Goal: Communication & Community: Answer question/provide support

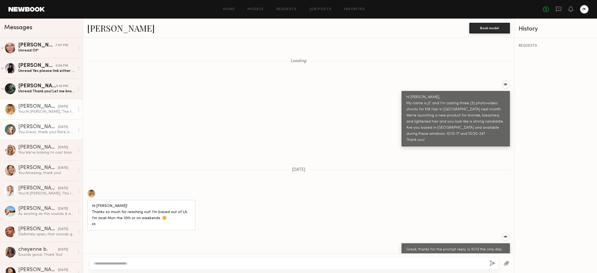
scroll to position [651, 0]
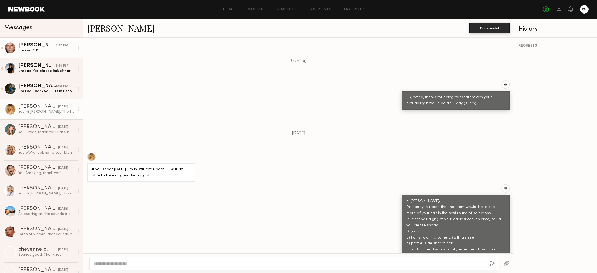
scroll to position [410, 0]
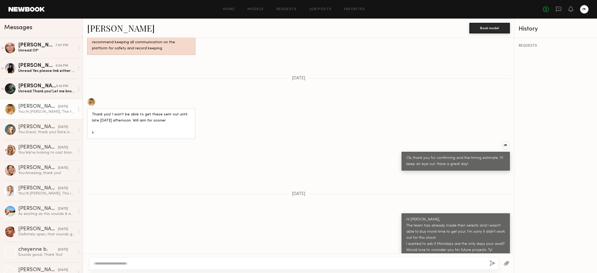
click at [41, 46] on div "[PERSON_NAME]" at bounding box center [36, 45] width 37 height 5
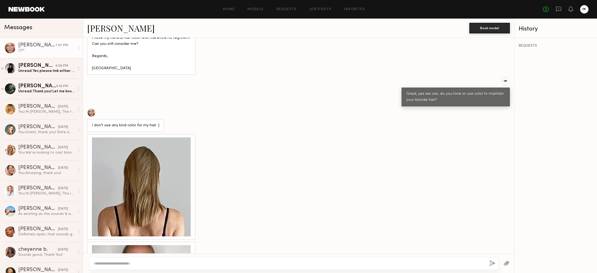
scroll to position [453, 0]
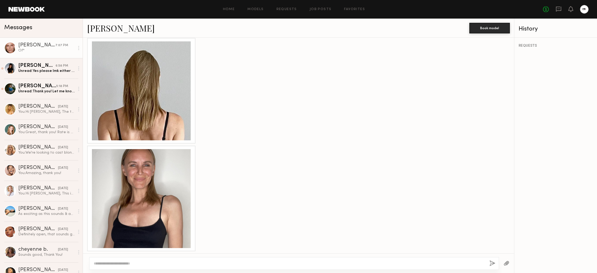
click at [137, 208] on div at bounding box center [141, 198] width 99 height 99
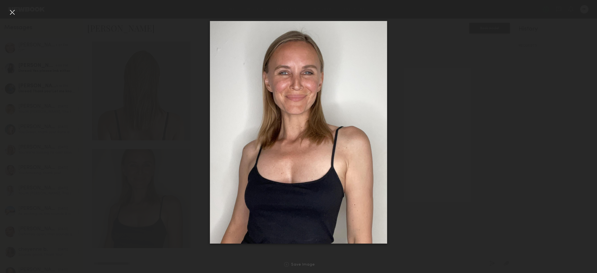
click at [137, 51] on div at bounding box center [298, 131] width 597 height 247
drag, startPoint x: 14, startPoint y: 14, endPoint x: 24, endPoint y: 21, distance: 12.3
click at [14, 14] on div at bounding box center [12, 12] width 8 height 8
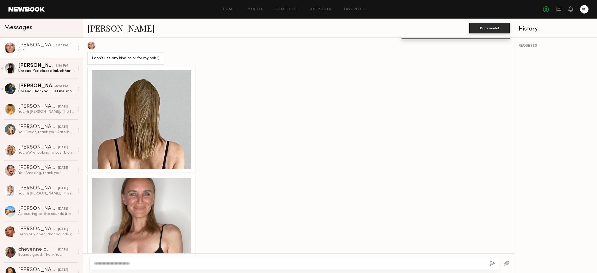
scroll to position [422, 0]
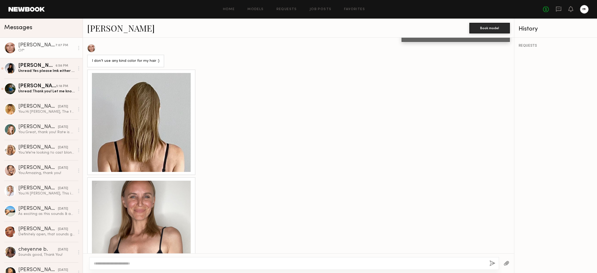
click at [162, 99] on div at bounding box center [141, 122] width 99 height 99
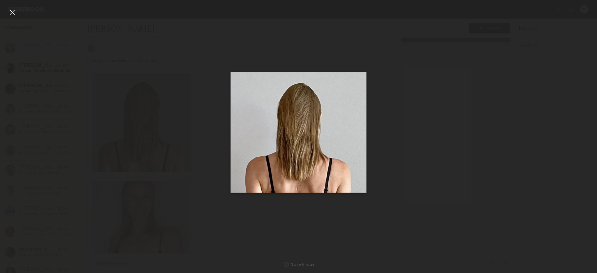
click at [13, 13] on div at bounding box center [12, 12] width 8 height 8
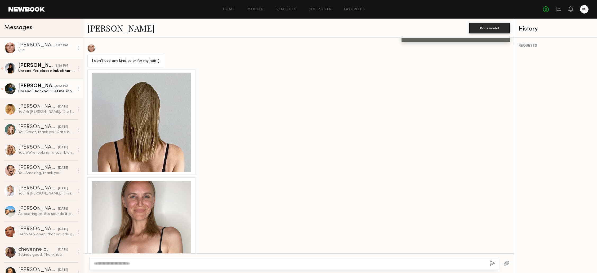
click at [59, 93] on div "Unread: Thank you! Let me know if you need anything else JC!" at bounding box center [46, 91] width 56 height 5
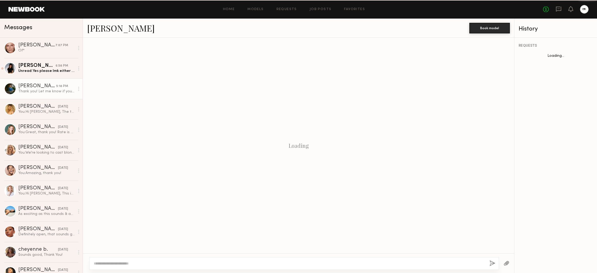
scroll to position [286, 0]
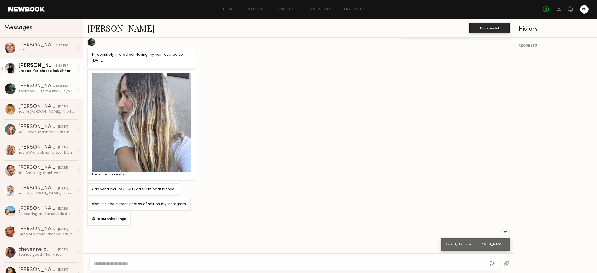
click at [53, 74] on link "Judy E. 6:58 PM Unread: Yes please lmk either way!" at bounding box center [41, 68] width 83 height 20
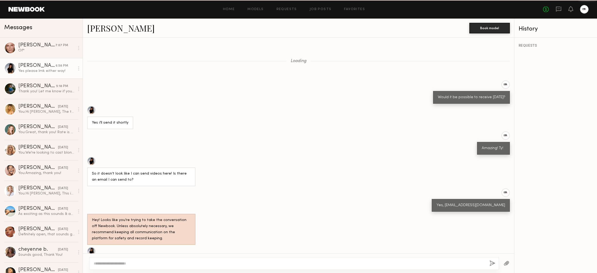
scroll to position [213, 0]
